Goal: Task Accomplishment & Management: Use online tool/utility

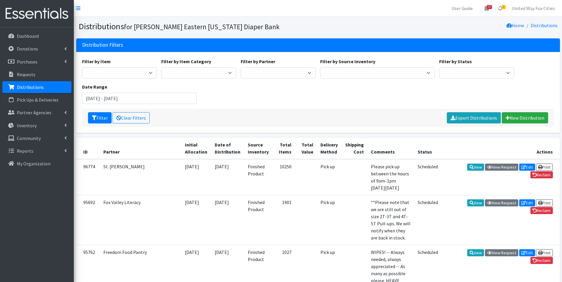
scroll to position [502, 0]
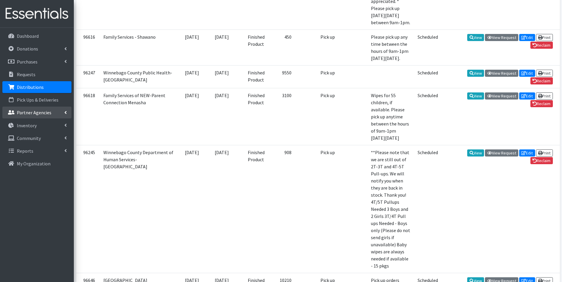
click at [65, 113] on icon at bounding box center [65, 112] width 2 height 5
click at [32, 127] on link "All Partners" at bounding box center [36, 126] width 69 height 12
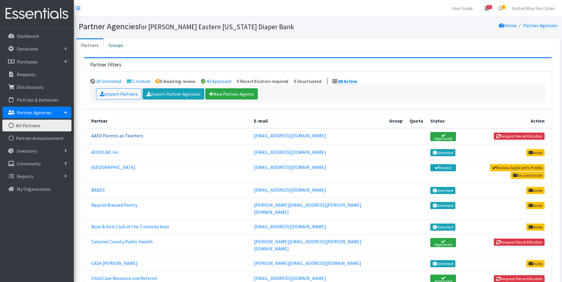
click at [128, 136] on link "AASD Parents as Teachers" at bounding box center [117, 136] width 52 height 6
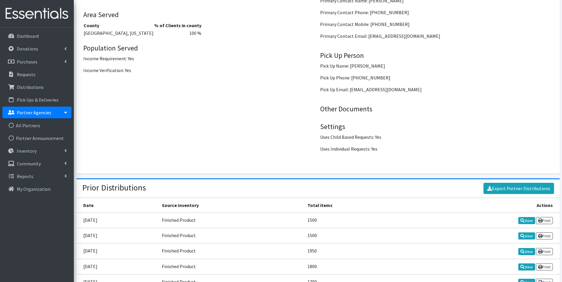
scroll to position [788, 0]
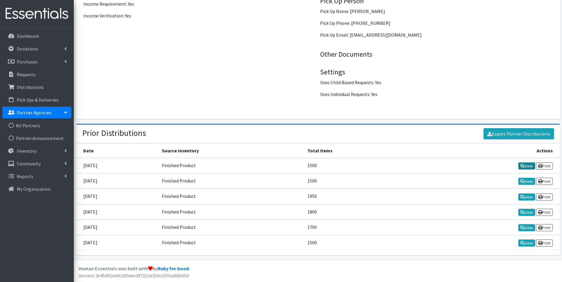
click at [529, 168] on link "View" at bounding box center [526, 165] width 17 height 7
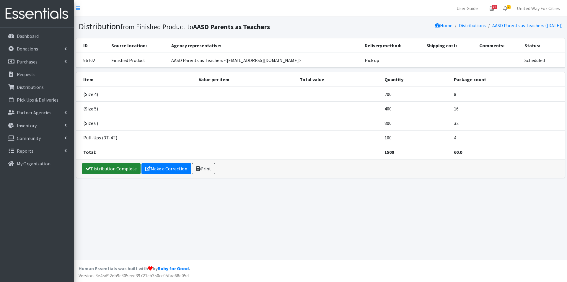
click at [113, 172] on link "Distribution Complete" at bounding box center [111, 168] width 58 height 11
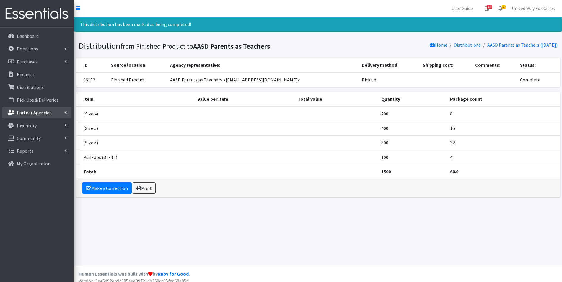
click at [65, 115] on link "Partner Agencies" at bounding box center [36, 113] width 69 height 12
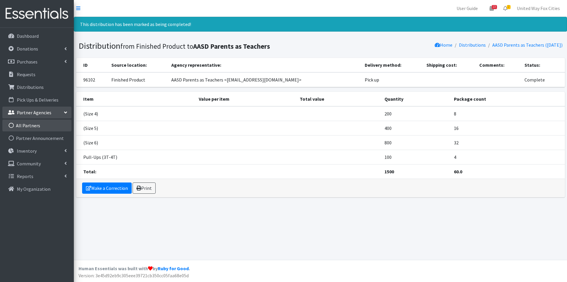
click at [31, 127] on link "All Partners" at bounding box center [36, 126] width 69 height 12
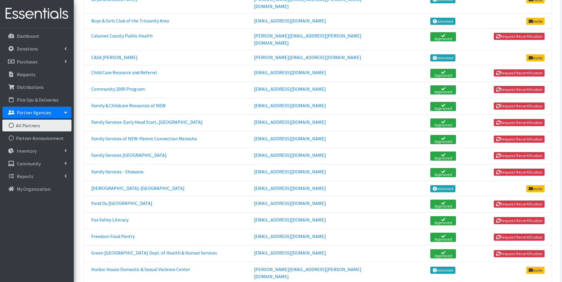
scroll to position [207, 0]
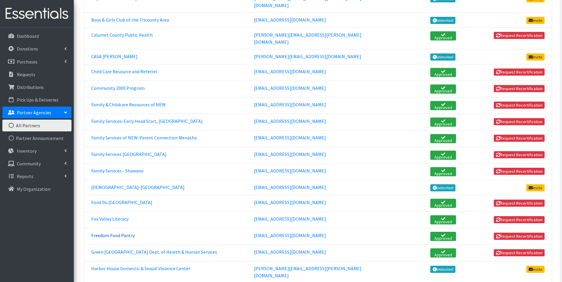
click at [127, 232] on link "Freedom Food Pantry" at bounding box center [112, 235] width 43 height 6
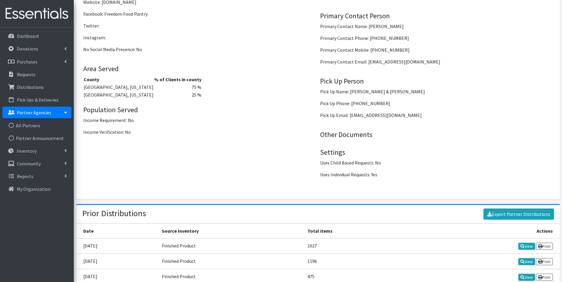
scroll to position [773, 0]
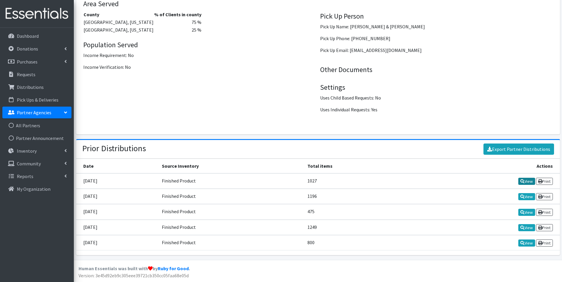
click at [527, 183] on link "View" at bounding box center [526, 181] width 17 height 7
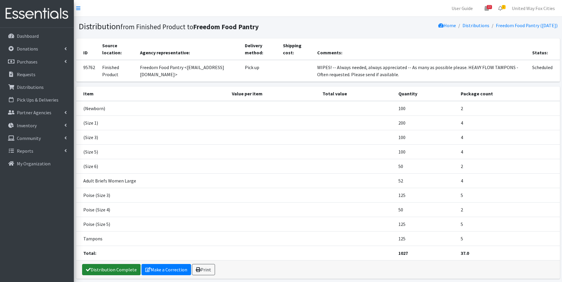
click at [109, 271] on link "Distribution Complete" at bounding box center [111, 269] width 58 height 11
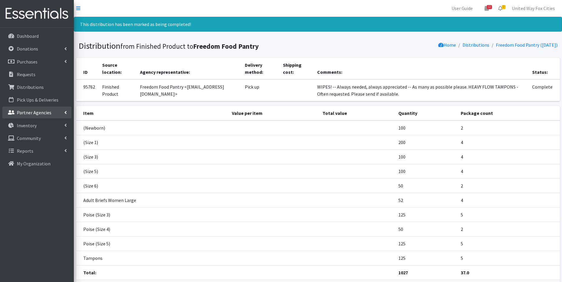
click at [65, 112] on icon at bounding box center [65, 112] width 2 height 5
click at [33, 125] on link "All Partners" at bounding box center [36, 126] width 69 height 12
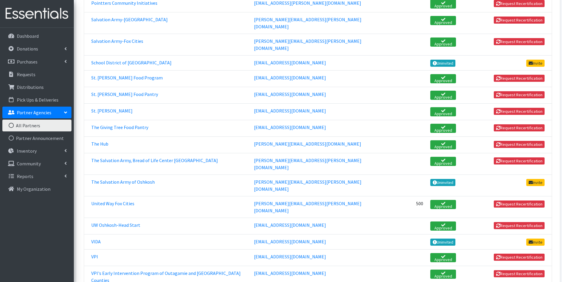
scroll to position [915, 0]
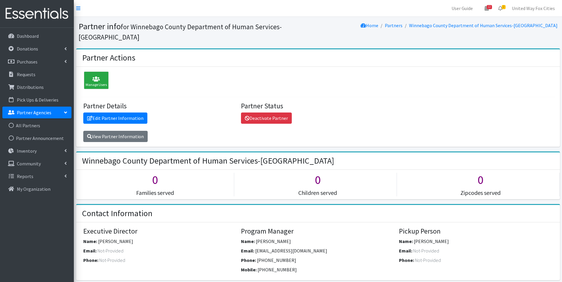
click at [68, 111] on link "Partner Agencies" at bounding box center [36, 113] width 69 height 12
click at [64, 111] on icon at bounding box center [65, 112] width 2 height 5
click at [30, 127] on link "All Partners" at bounding box center [36, 126] width 69 height 12
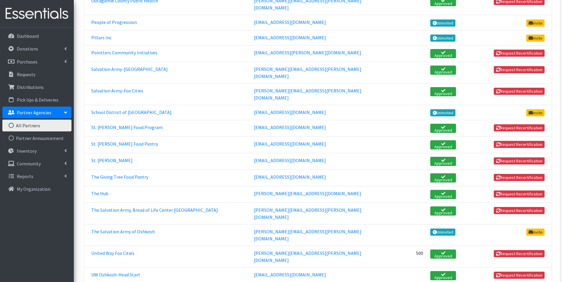
scroll to position [943, 0]
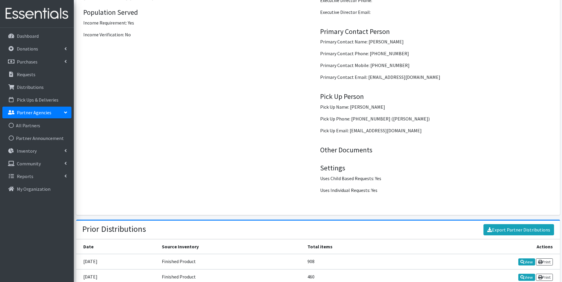
scroll to position [819, 0]
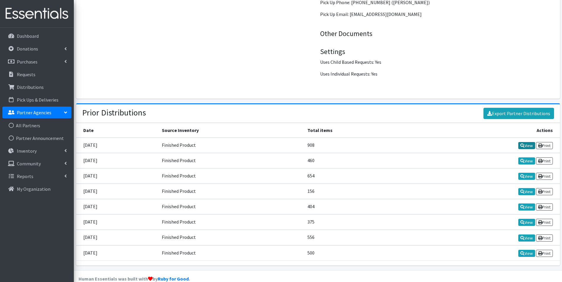
click at [522, 143] on icon at bounding box center [522, 145] width 4 height 4
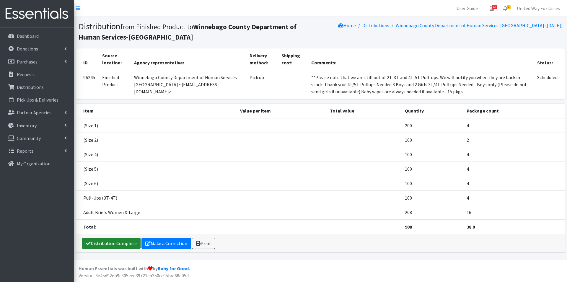
click at [107, 245] on link "Distribution Complete" at bounding box center [111, 243] width 58 height 11
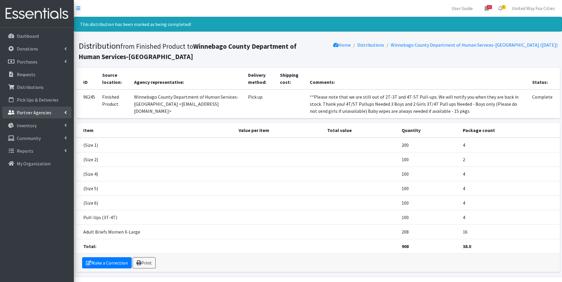
click at [63, 111] on link "Partner Agencies" at bounding box center [36, 113] width 69 height 12
click at [35, 126] on link "All Partners" at bounding box center [36, 126] width 69 height 12
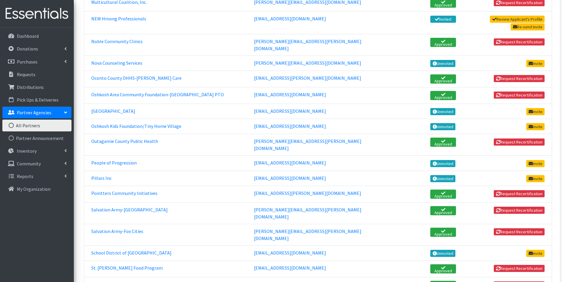
scroll to position [709, 0]
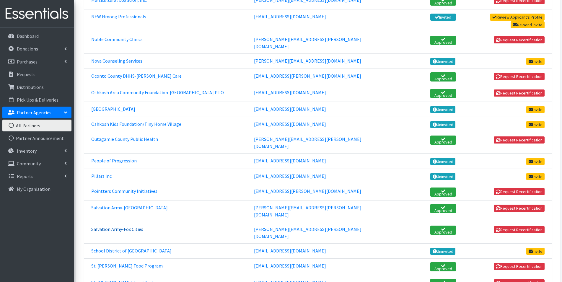
click at [116, 226] on link "Salvation Army-Fox Cities" at bounding box center [117, 229] width 52 height 6
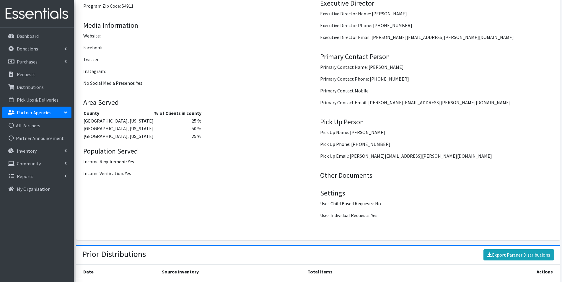
scroll to position [793, 0]
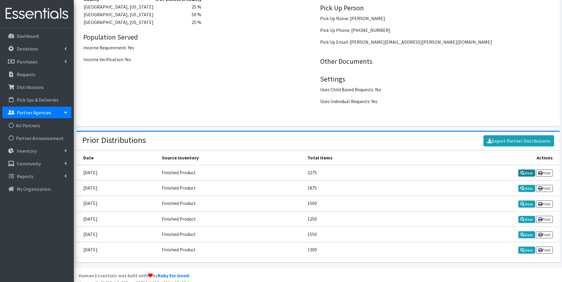
click at [525, 169] on link "View" at bounding box center [526, 172] width 17 height 7
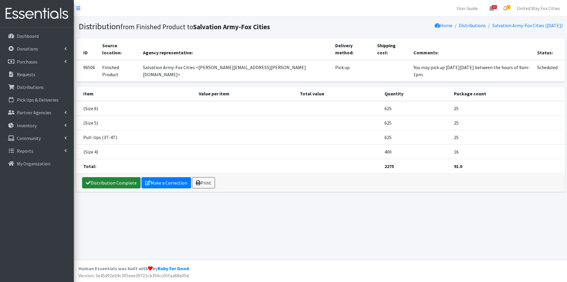
click at [118, 177] on link "Distribution Complete" at bounding box center [111, 182] width 58 height 11
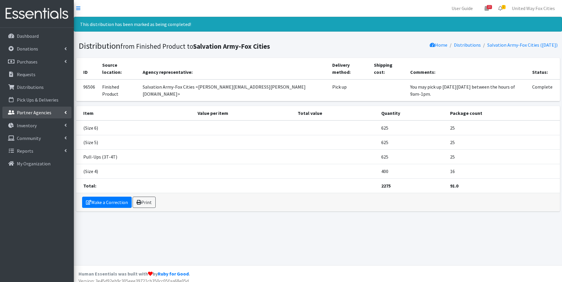
click at [63, 112] on link "Partner Agencies" at bounding box center [36, 113] width 69 height 12
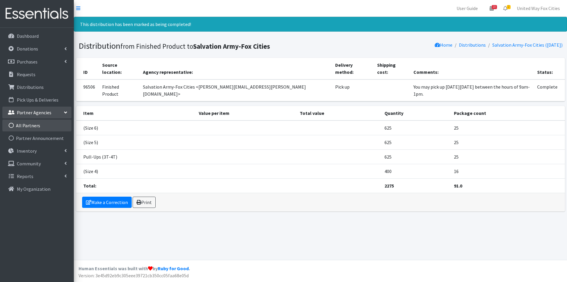
click at [29, 128] on link "All Partners" at bounding box center [36, 126] width 69 height 12
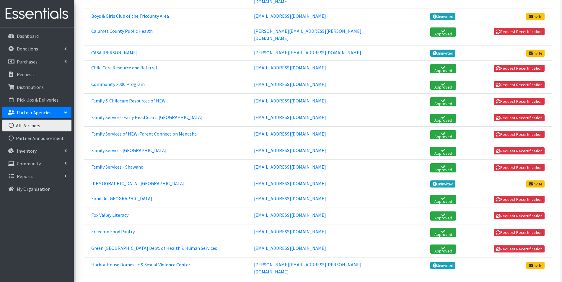
scroll to position [266, 0]
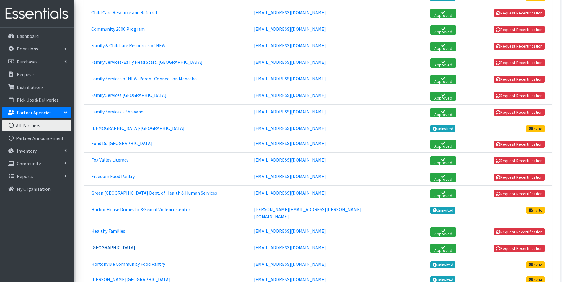
click at [103, 244] on link "[GEOGRAPHIC_DATA]" at bounding box center [113, 247] width 44 height 6
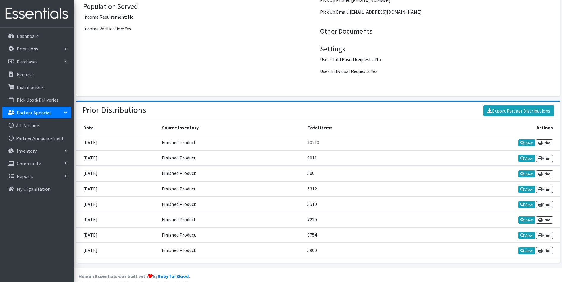
scroll to position [826, 0]
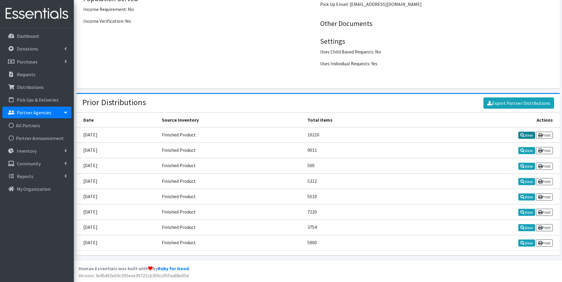
click at [524, 137] on link "View" at bounding box center [526, 135] width 17 height 7
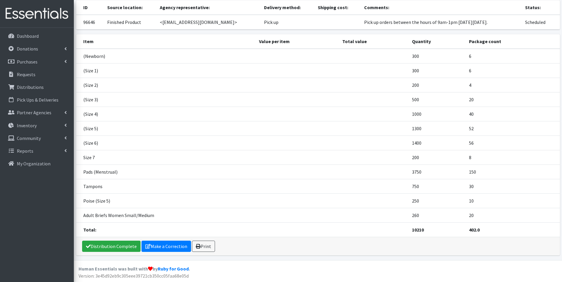
scroll to position [38, 0]
click at [118, 243] on link "Distribution Complete" at bounding box center [111, 245] width 58 height 11
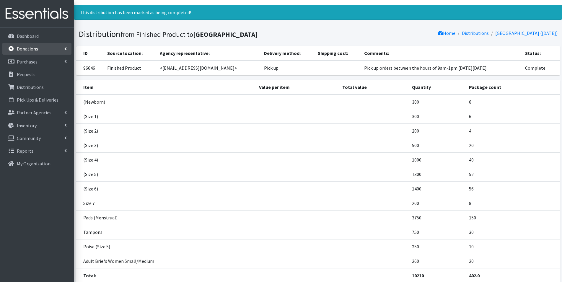
scroll to position [0, 0]
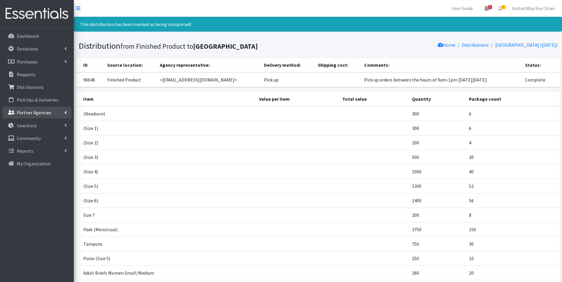
click at [67, 111] on link "Partner Agencies" at bounding box center [36, 113] width 69 height 12
click at [33, 127] on link "All Partners" at bounding box center [36, 126] width 69 height 12
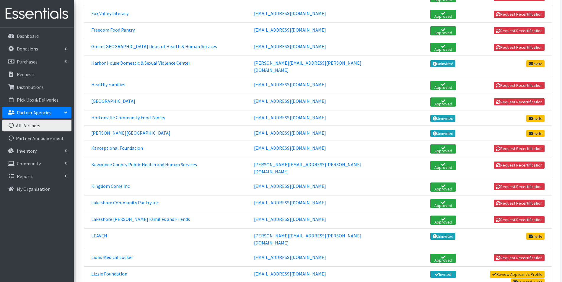
scroll to position [502, 0]
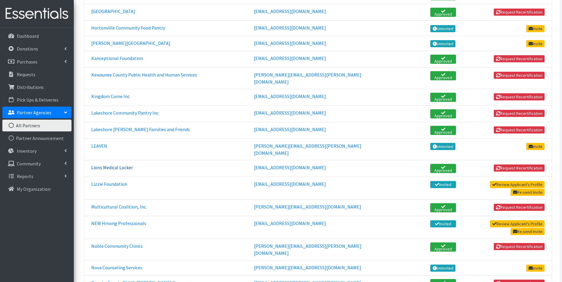
click at [109, 164] on link "Lions Medical Locker" at bounding box center [112, 167] width 42 height 6
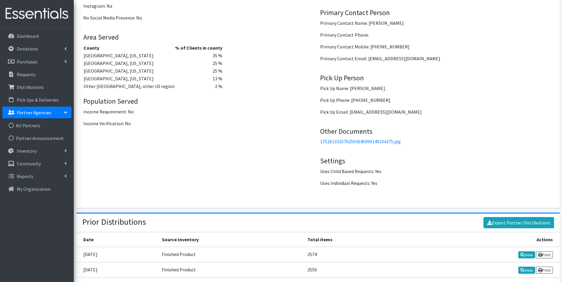
scroll to position [804, 0]
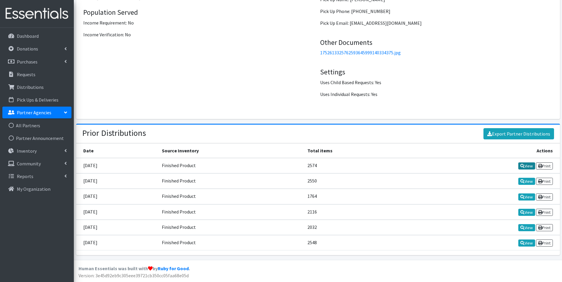
click at [525, 167] on link "View" at bounding box center [526, 165] width 17 height 7
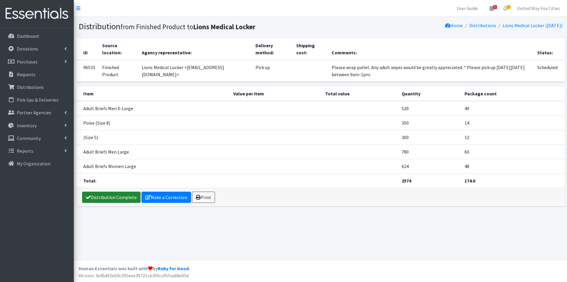
click at [112, 198] on link "Distribution Complete" at bounding box center [111, 197] width 58 height 11
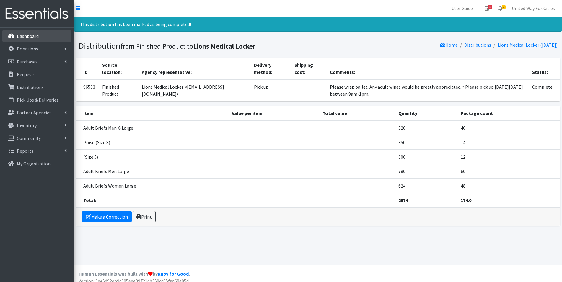
click at [29, 34] on p "Dashboard" at bounding box center [28, 36] width 22 height 6
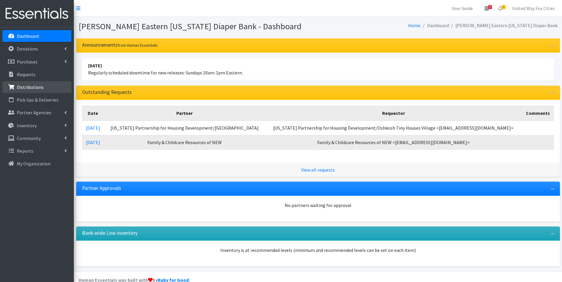
click at [40, 88] on p "Distributions" at bounding box center [30, 87] width 27 height 6
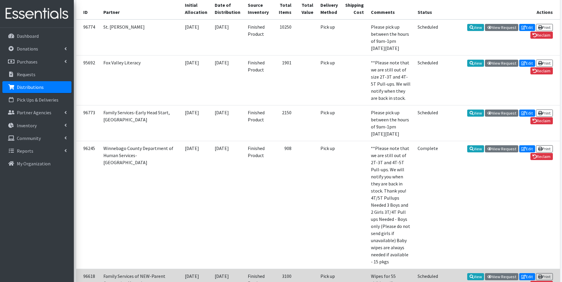
scroll to position [148, 0]
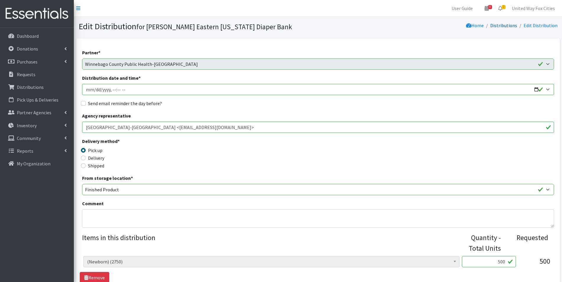
click at [513, 28] on link "Distributions" at bounding box center [503, 25] width 27 height 6
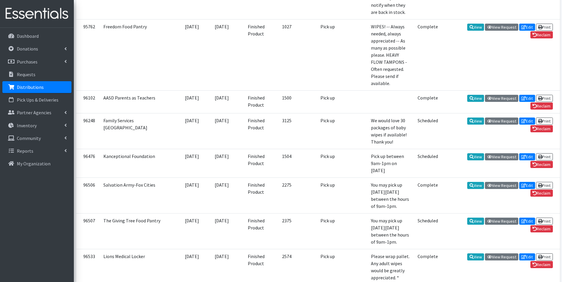
scroll to position [266, 0]
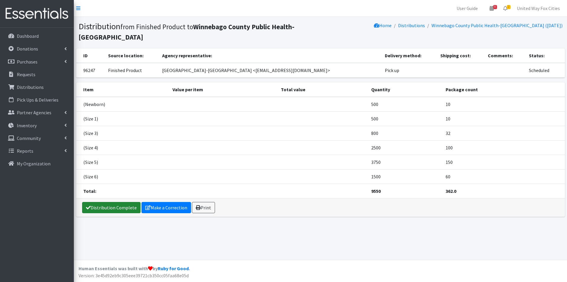
click at [110, 210] on link "Distribution Complete" at bounding box center [111, 207] width 58 height 11
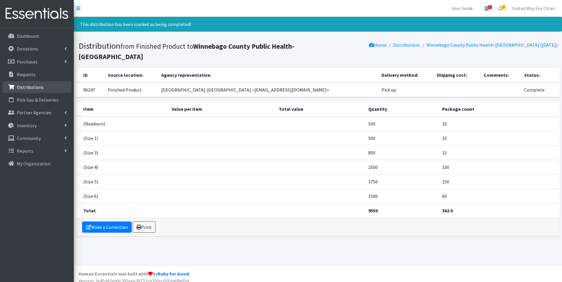
click at [36, 89] on p "Distributions" at bounding box center [30, 87] width 27 height 6
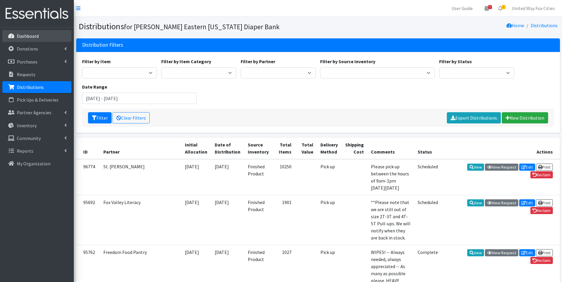
click at [28, 36] on p "Dashboard" at bounding box center [28, 36] width 22 height 6
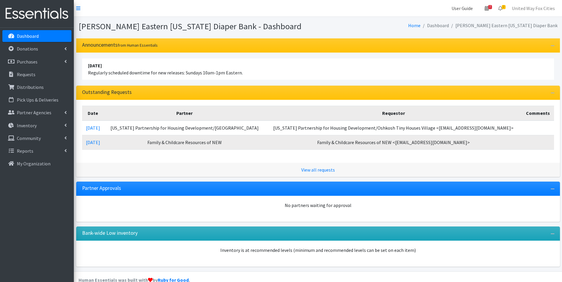
click at [455, 9] on link "User Guide" at bounding box center [462, 8] width 31 height 12
